Goal: Navigation & Orientation: Understand site structure

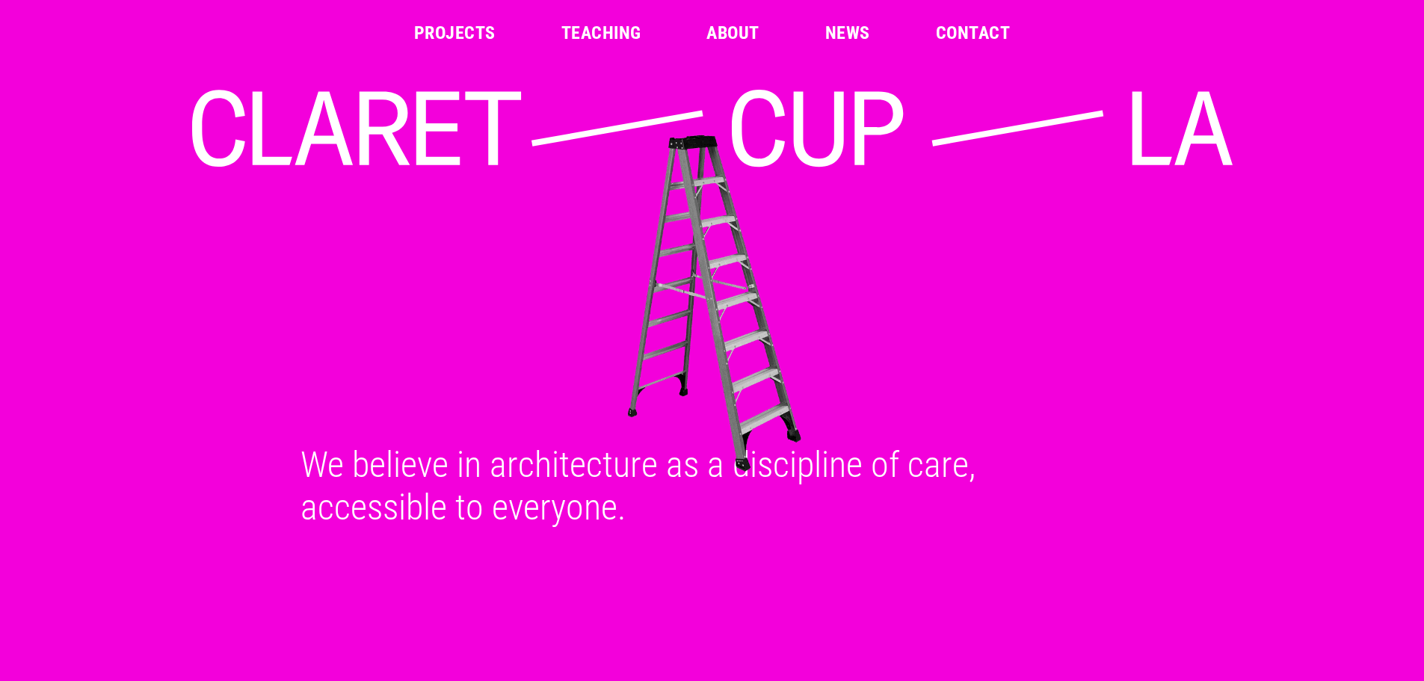
click at [455, 34] on link "Projects" at bounding box center [455, 33] width 82 height 18
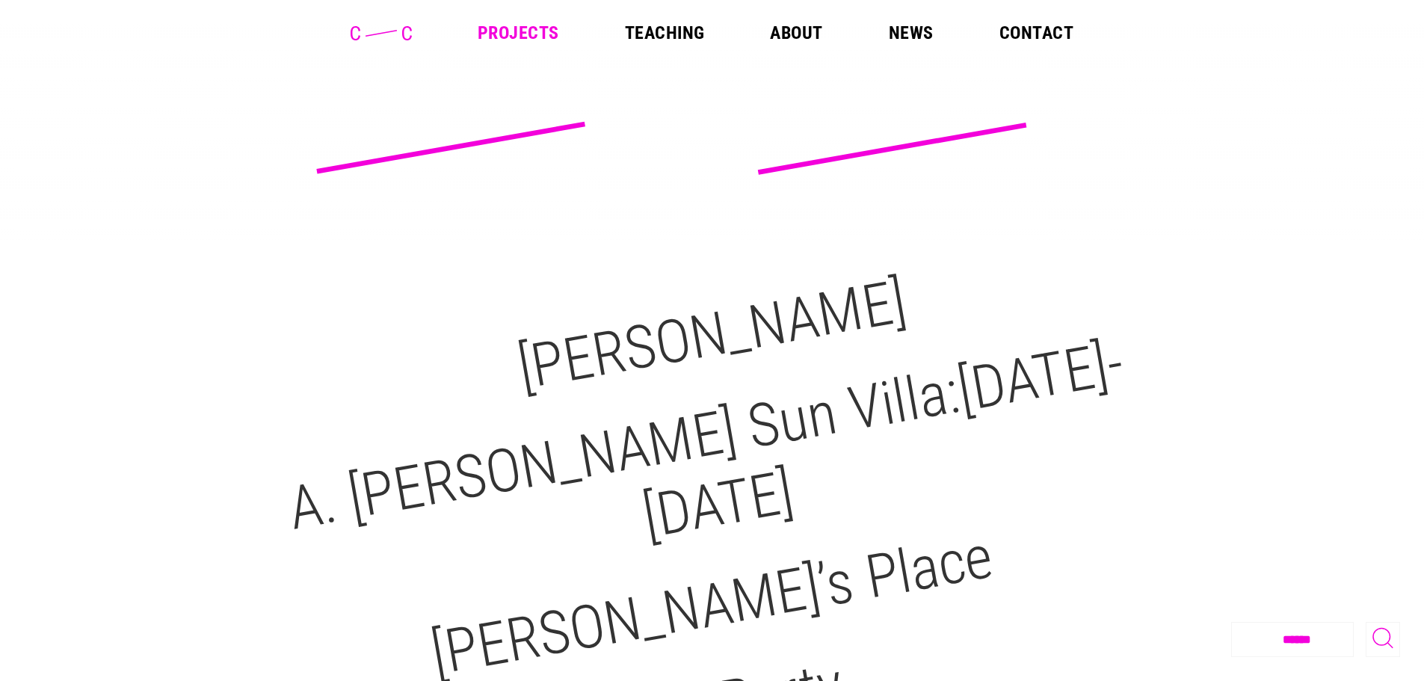
click at [799, 31] on link "About" at bounding box center [796, 33] width 52 height 18
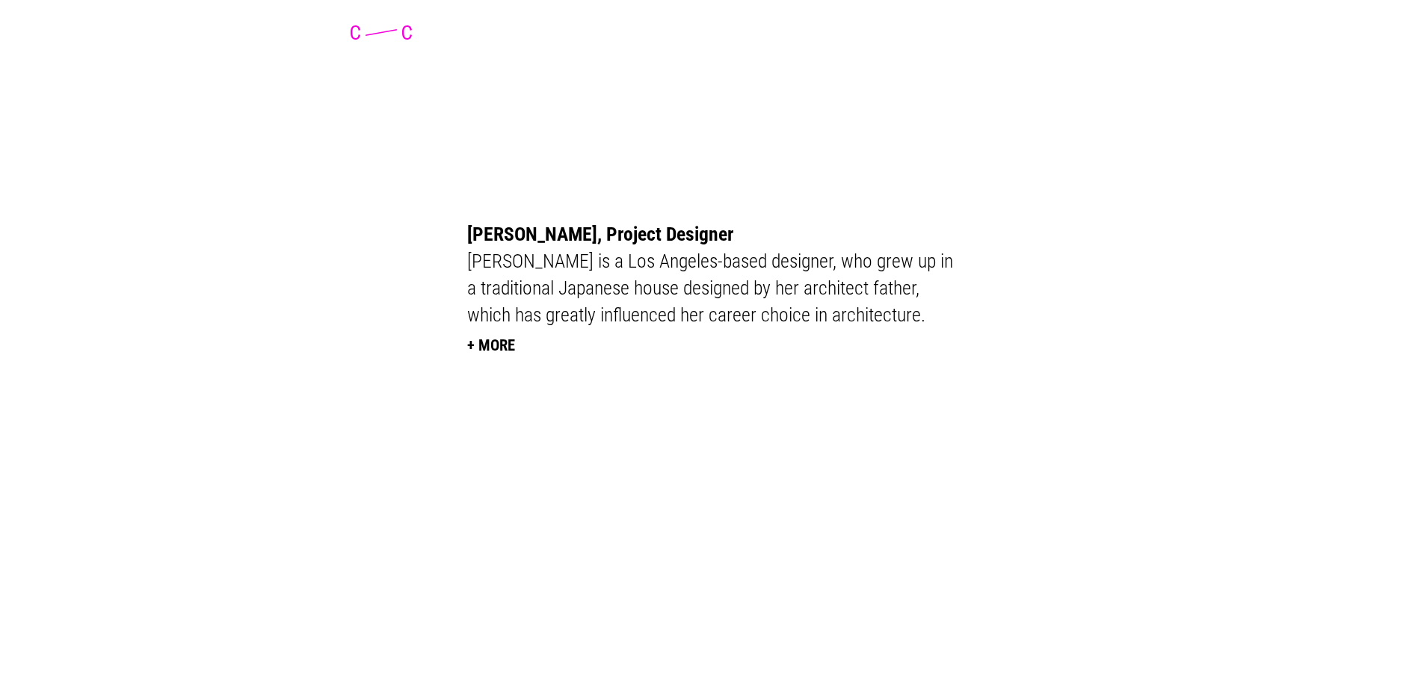
scroll to position [3365, 0]
